Goal: Task Accomplishment & Management: Manage account settings

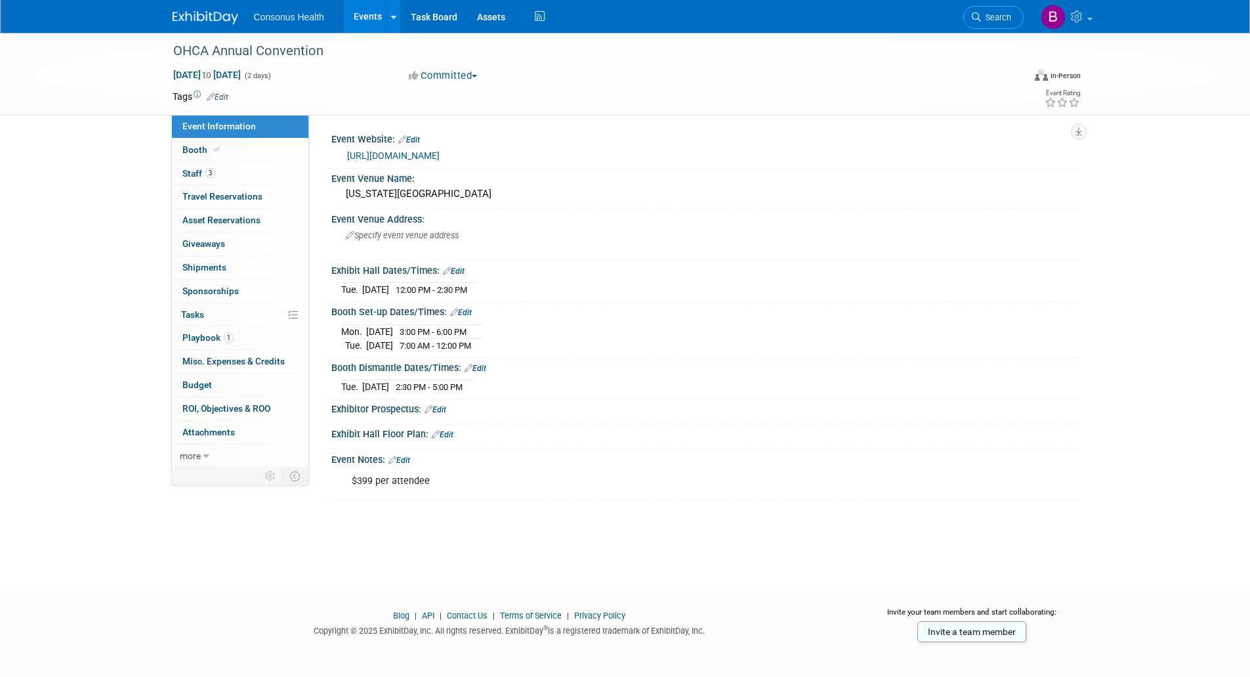
click at [360, 14] on link "Events" at bounding box center [368, 16] width 48 height 33
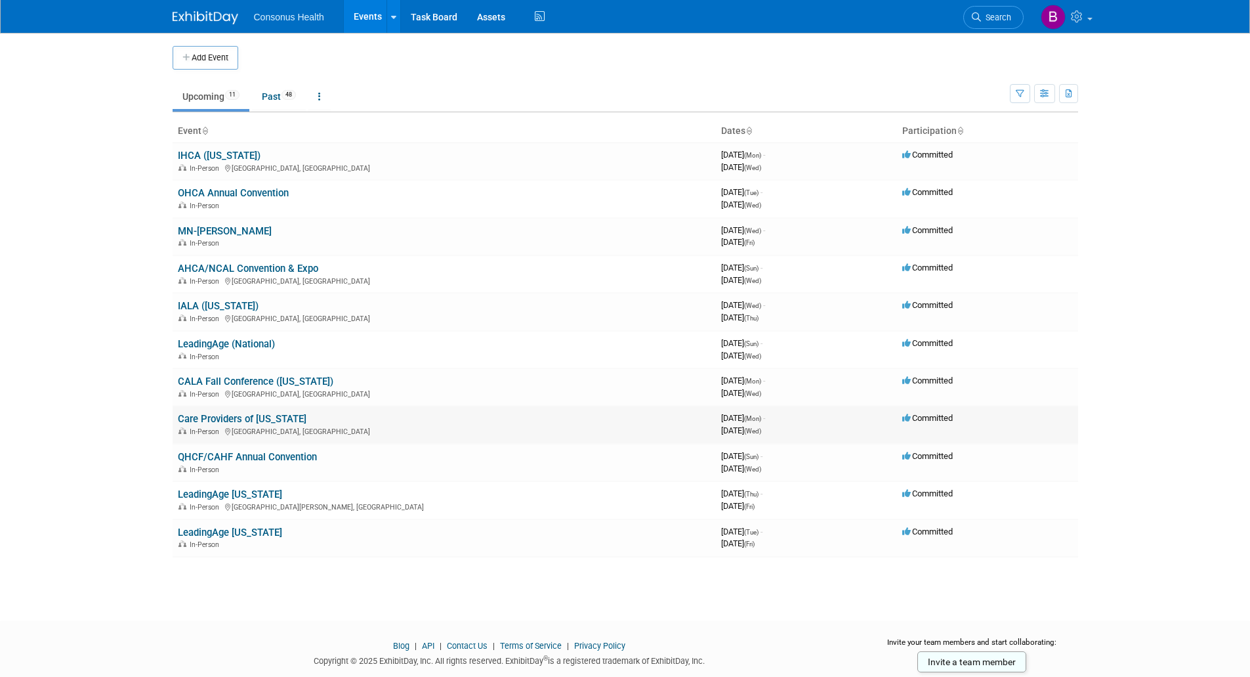
click at [226, 417] on link "Care Providers of [US_STATE]" at bounding box center [242, 419] width 129 height 12
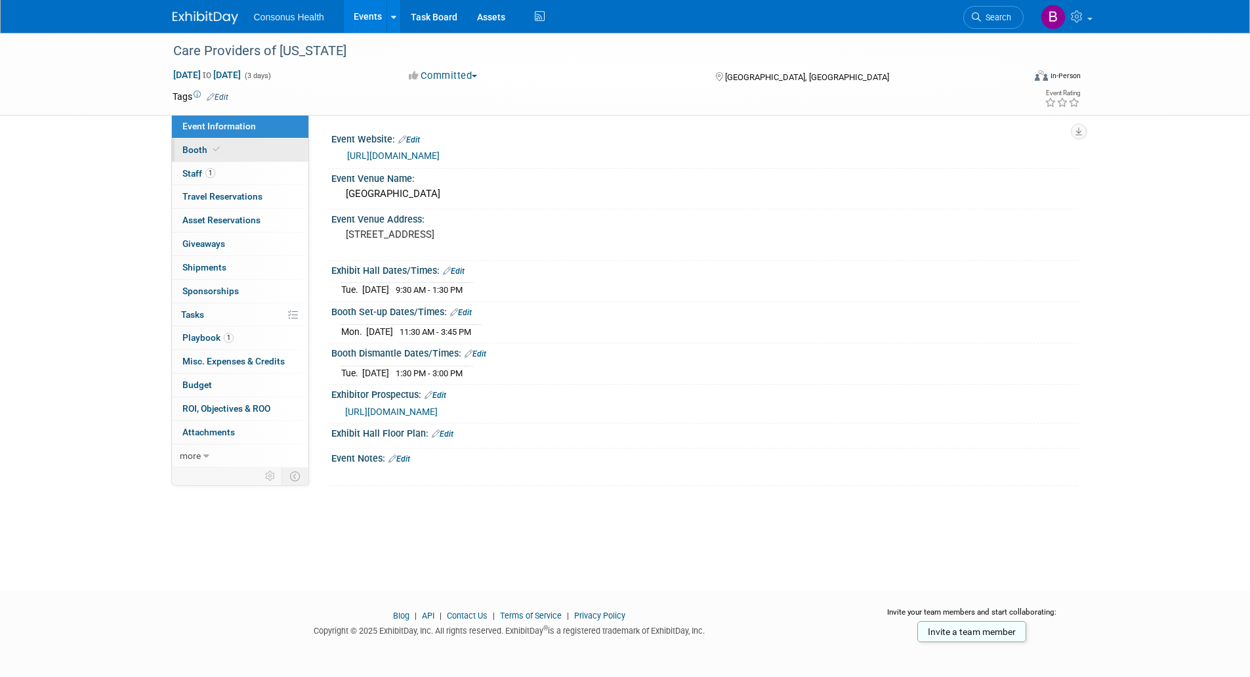
click at [188, 144] on link "Booth" at bounding box center [240, 149] width 137 height 23
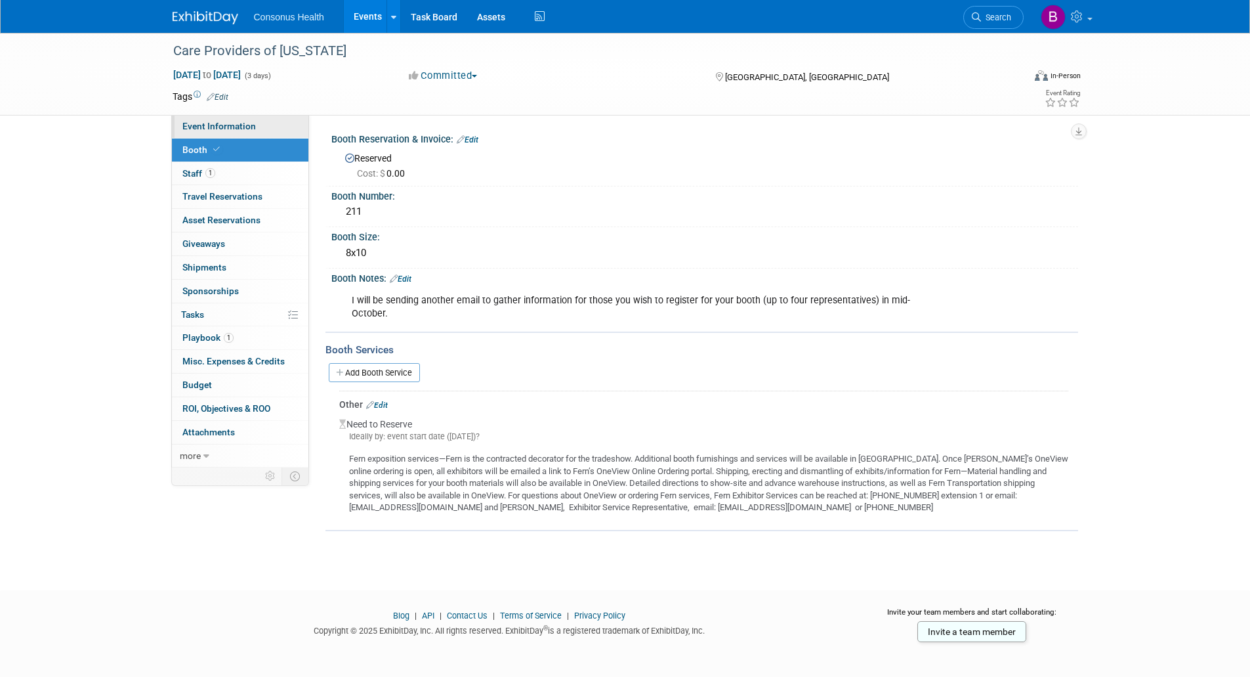
click at [221, 127] on span "Event Information" at bounding box center [219, 126] width 74 height 11
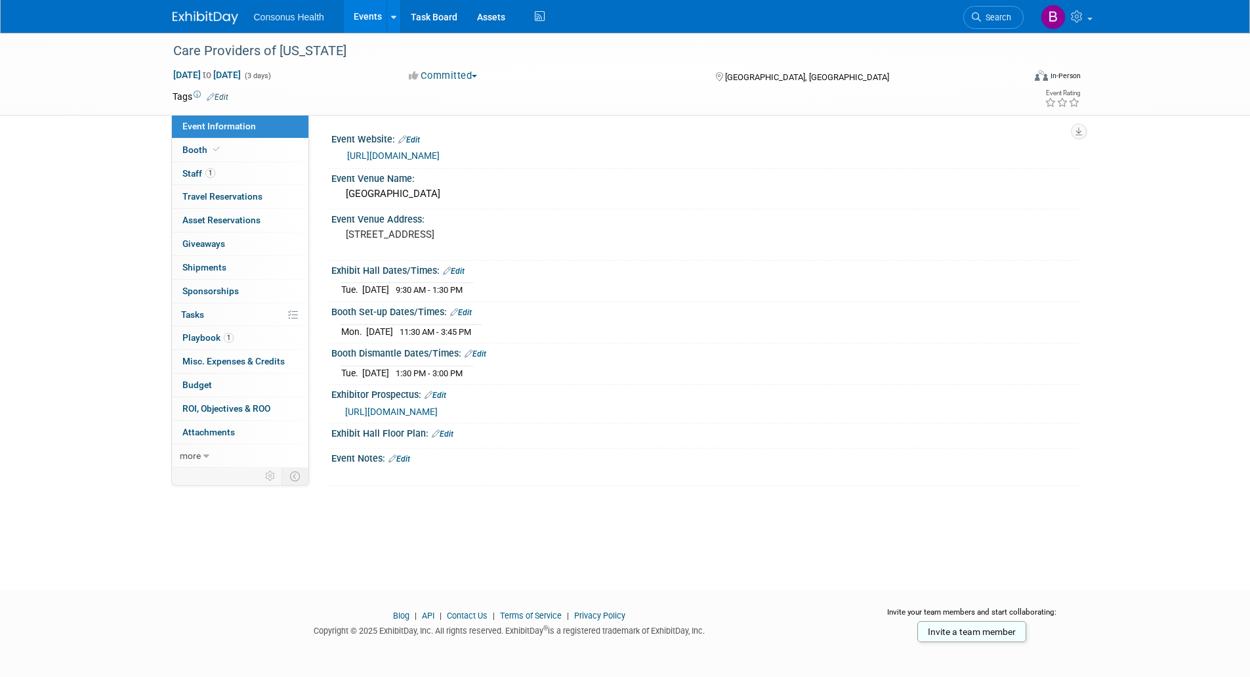
click at [438, 410] on span "https://www.careproviders.org/Common/Uploaded%20files/Members/2025/convention/P…" at bounding box center [391, 411] width 93 height 11
click at [185, 150] on span "Booth" at bounding box center [202, 149] width 40 height 11
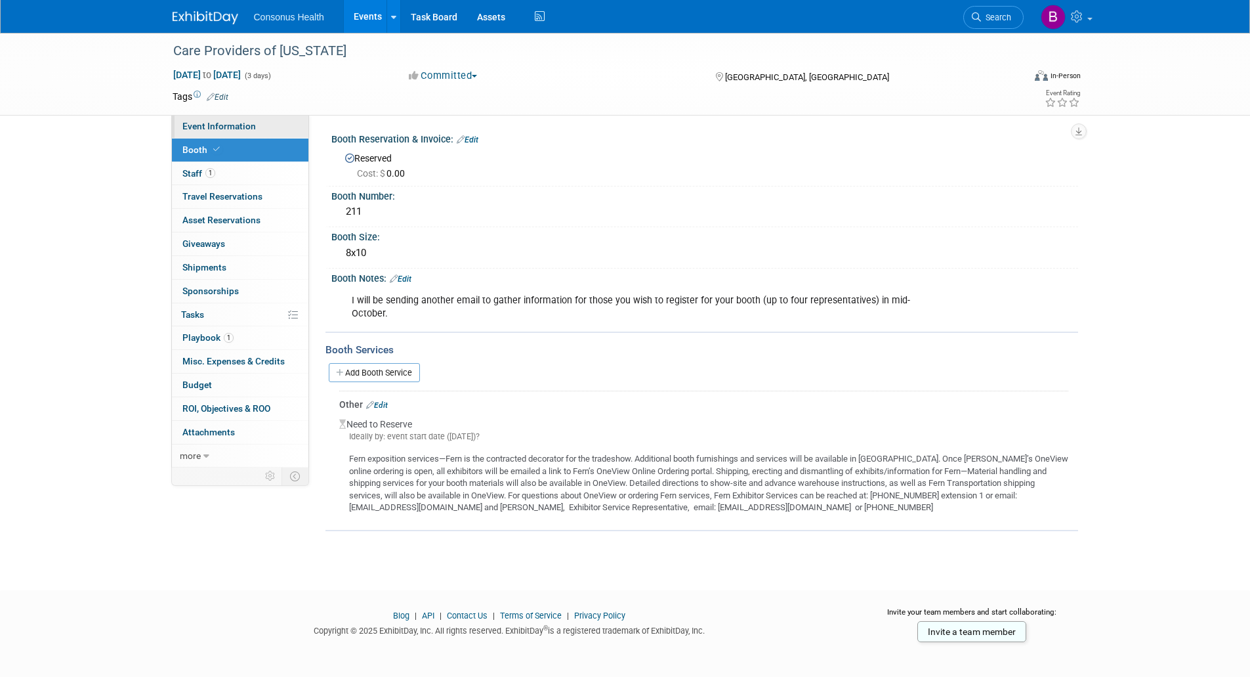
click at [184, 126] on span "Event Information" at bounding box center [219, 126] width 74 height 11
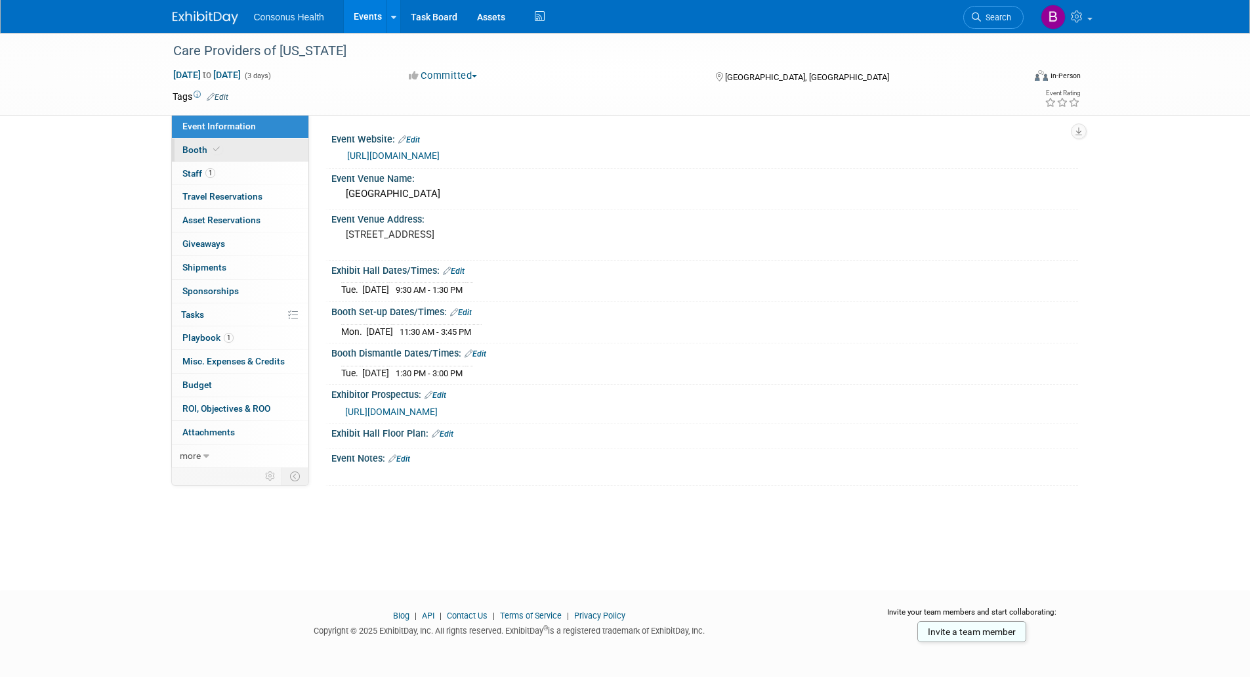
click at [205, 147] on span "Booth" at bounding box center [202, 149] width 40 height 11
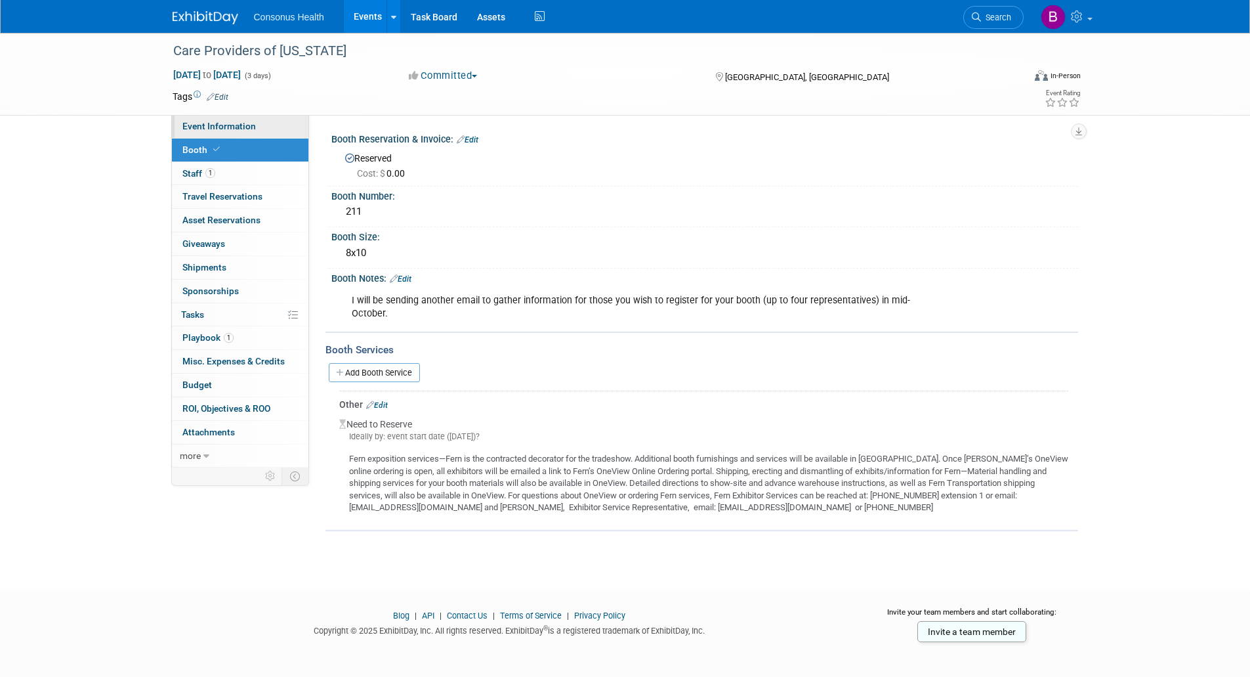
click at [205, 128] on span "Event Information" at bounding box center [219, 126] width 74 height 11
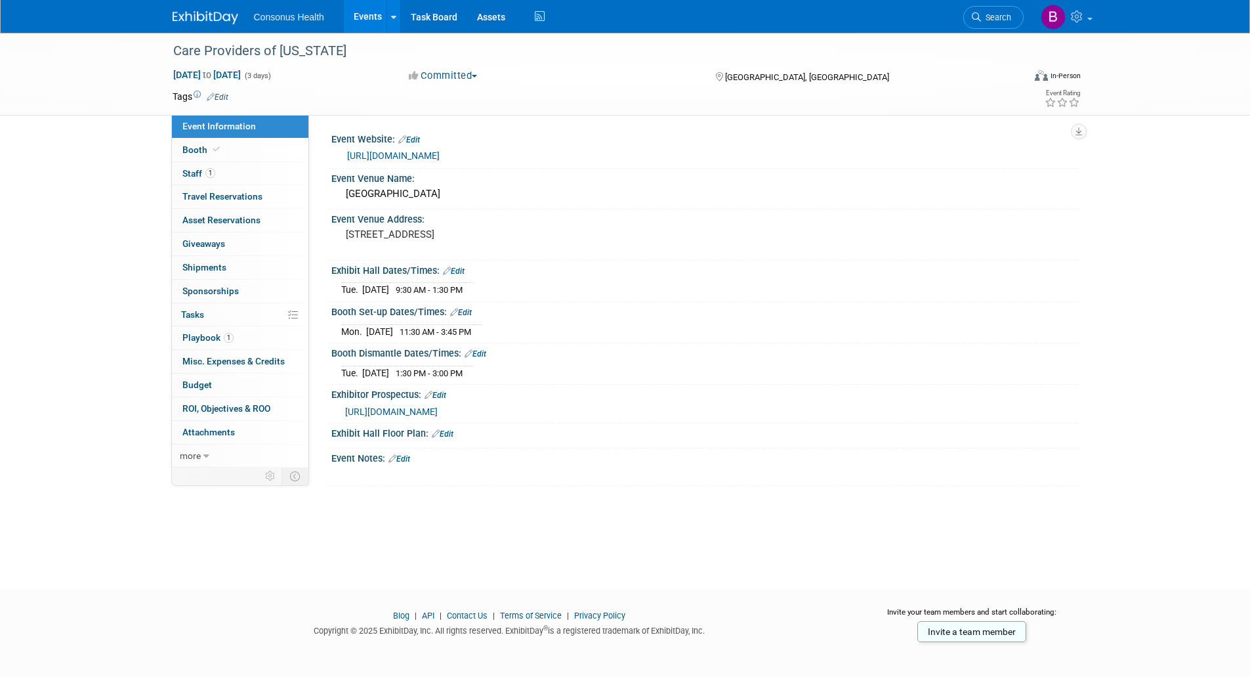
click at [464, 310] on link "Edit" at bounding box center [461, 312] width 22 height 9
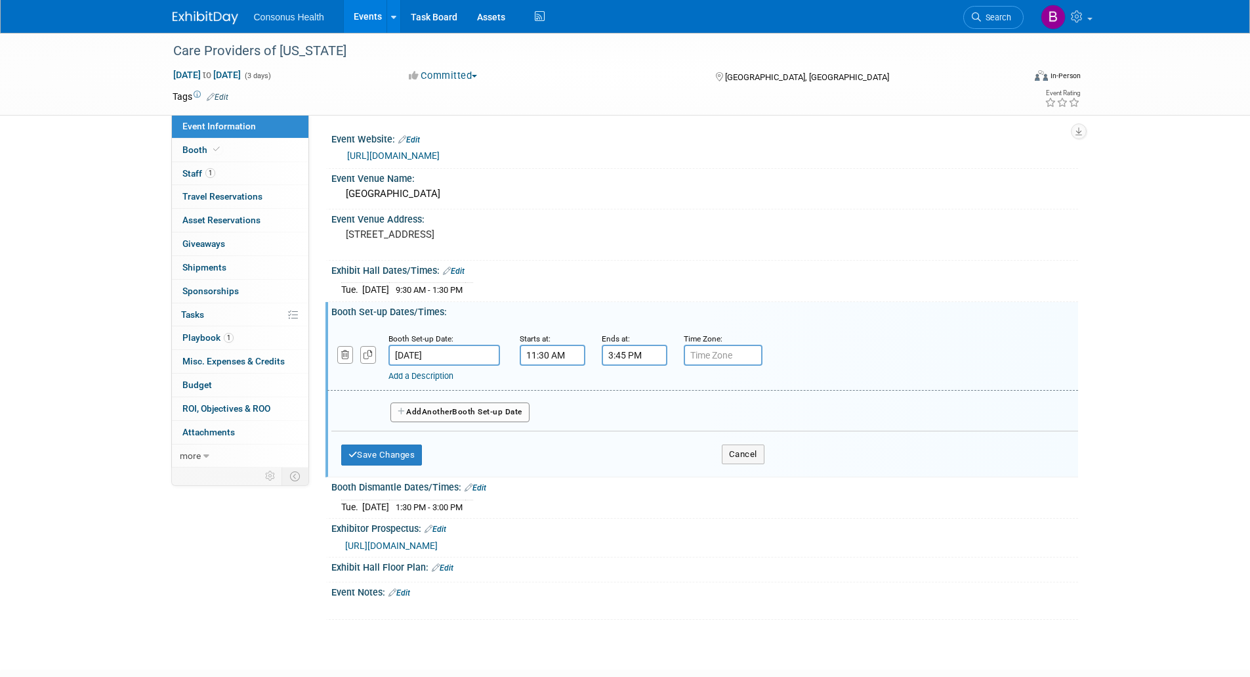
click at [556, 355] on input "11:30 AM" at bounding box center [553, 355] width 66 height 21
click at [549, 441] on span at bounding box center [550, 444] width 23 height 23
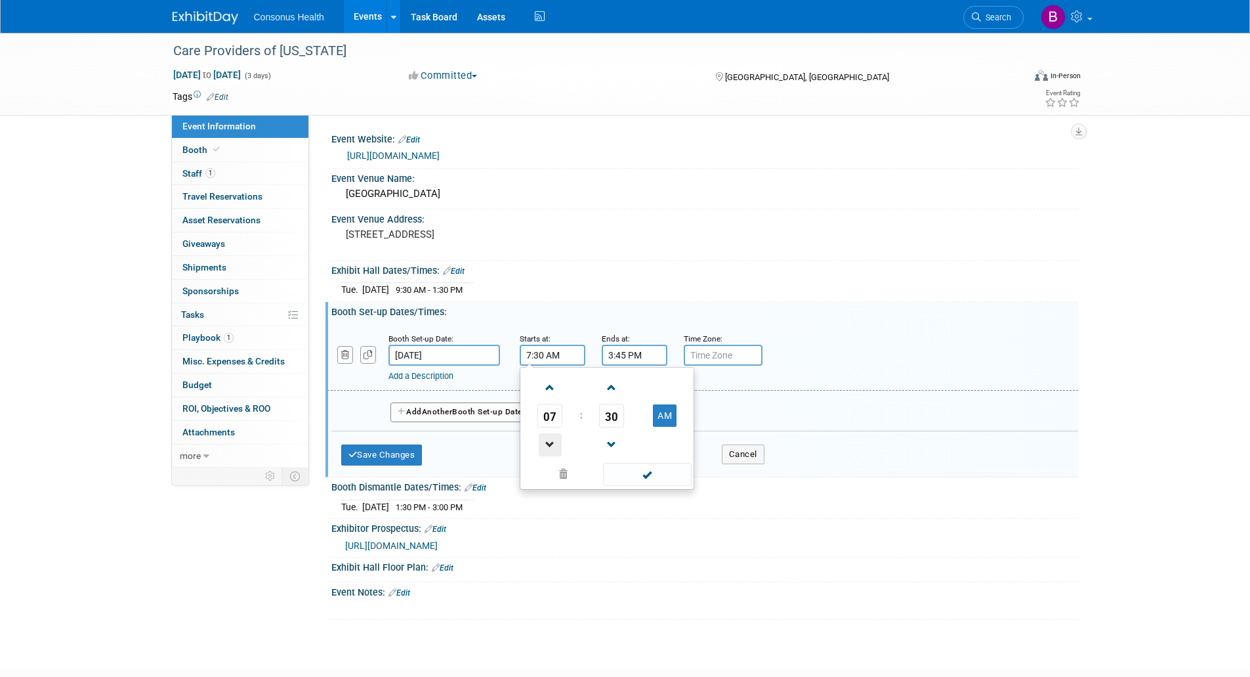
click at [549, 441] on span at bounding box center [550, 444] width 23 height 23
click at [606, 409] on span "30" at bounding box center [611, 416] width 25 height 24
click at [544, 389] on td "00" at bounding box center [544, 387] width 42 height 35
type input "6:00 AM"
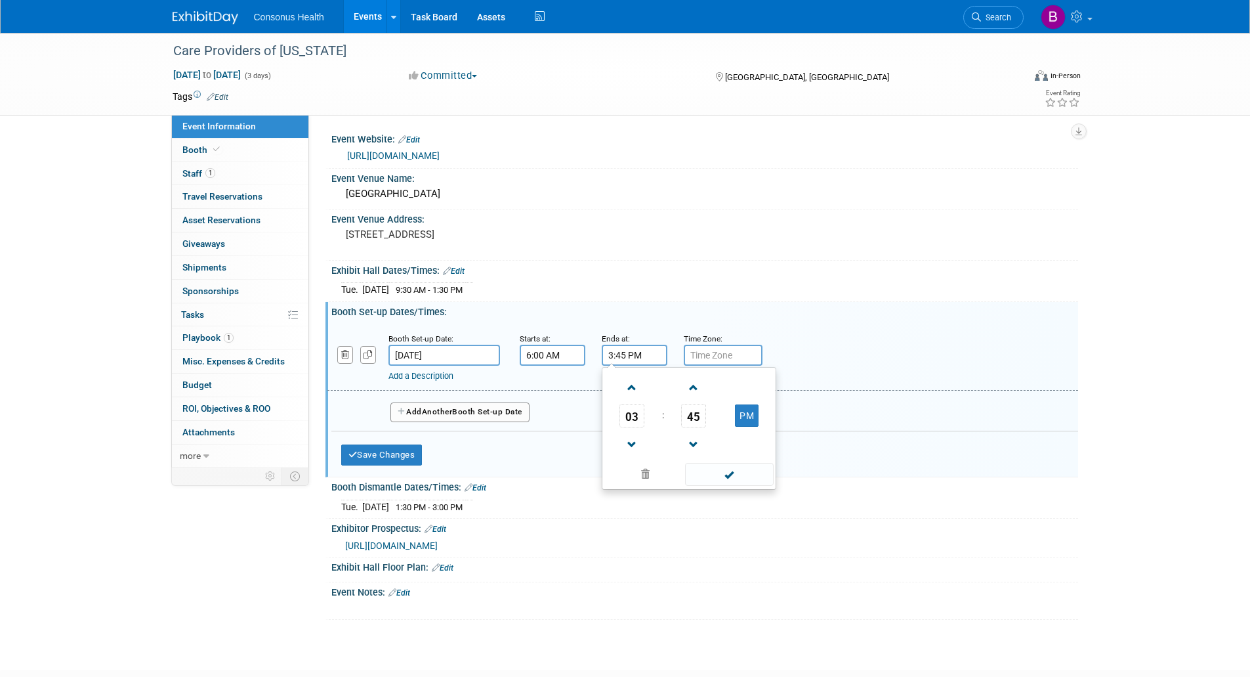
click at [641, 354] on input "3:45 PM" at bounding box center [635, 355] width 66 height 21
click at [627, 387] on span at bounding box center [632, 387] width 23 height 23
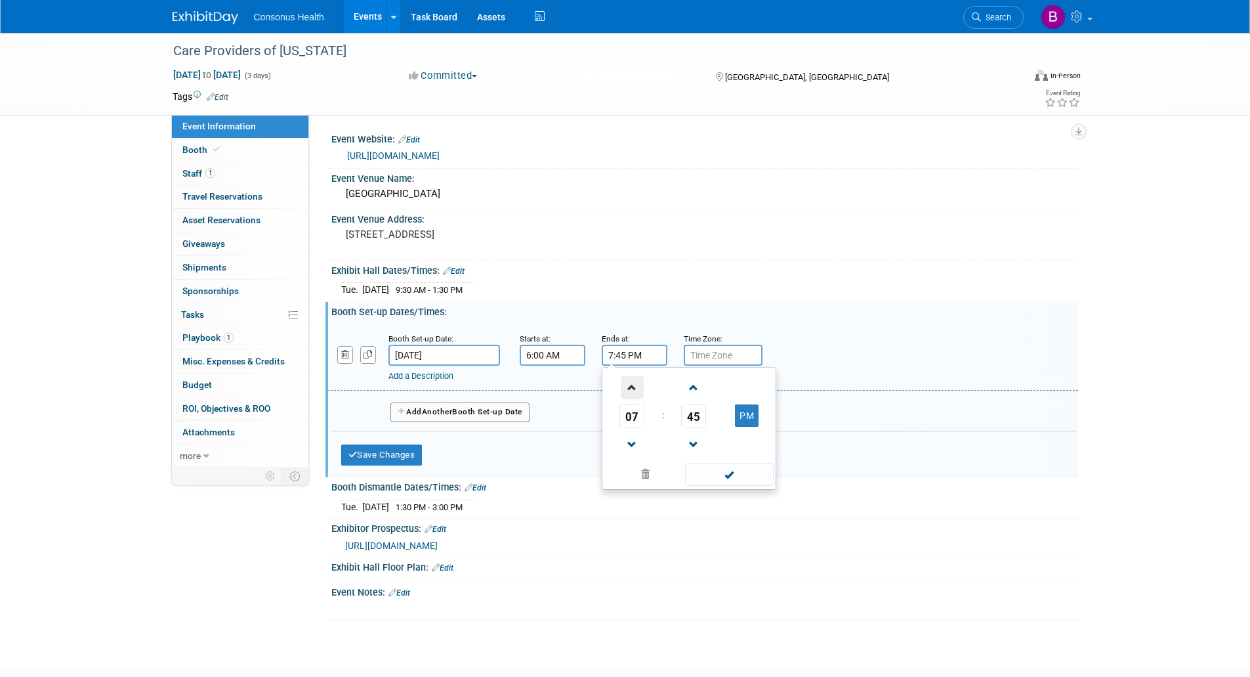
click at [627, 387] on span at bounding box center [632, 387] width 23 height 23
click at [692, 438] on span at bounding box center [694, 444] width 23 height 23
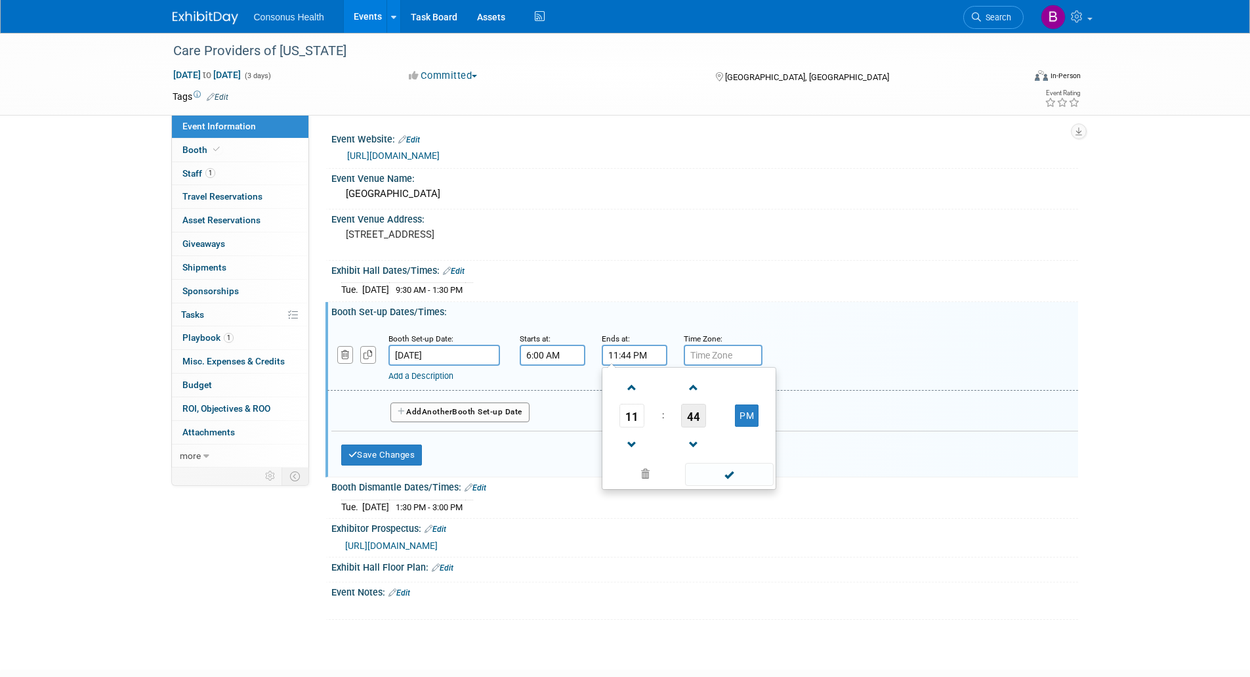
click at [696, 413] on span "44" at bounding box center [693, 416] width 25 height 24
click at [702, 413] on td "30" at bounding box center [710, 423] width 42 height 35
click at [757, 402] on td at bounding box center [747, 386] width 52 height 33
click at [749, 410] on button "PM" at bounding box center [747, 415] width 24 height 22
type input "11:30 AM"
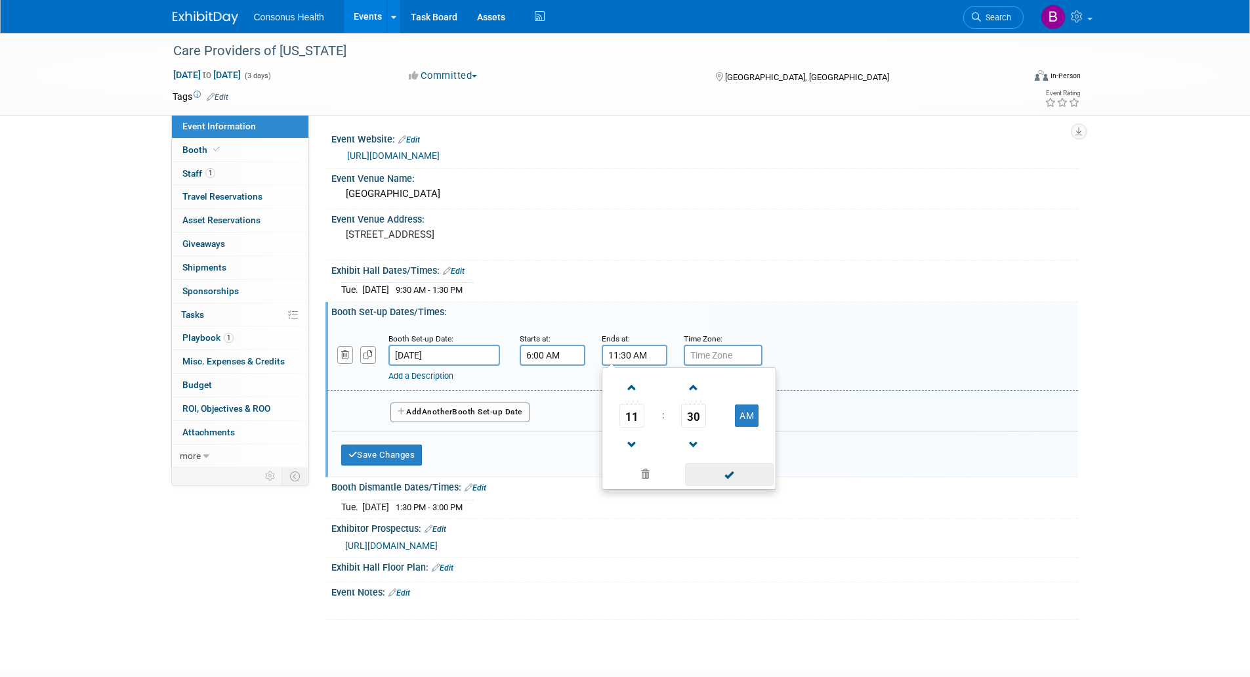
click at [725, 473] on span at bounding box center [729, 474] width 89 height 23
